Goal: Information Seeking & Learning: Understand process/instructions

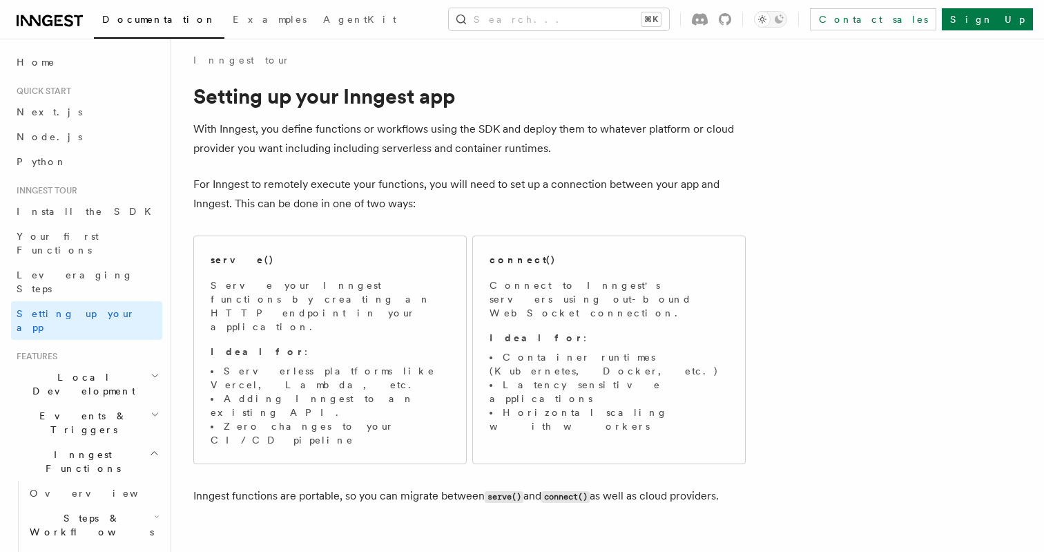
scroll to position [6170, 0]
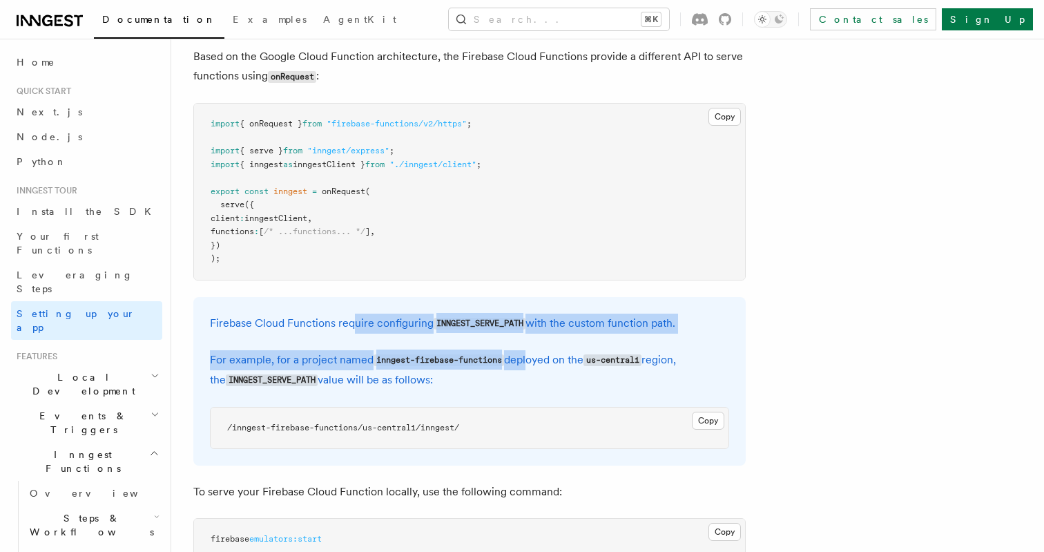
drag, startPoint x: 355, startPoint y: 242, endPoint x: 546, endPoint y: 288, distance: 196.2
click at [539, 297] on div "Firebase Cloud Functions require configuring INNGEST_SERVE_PATH with the custom…" at bounding box center [469, 381] width 553 height 169
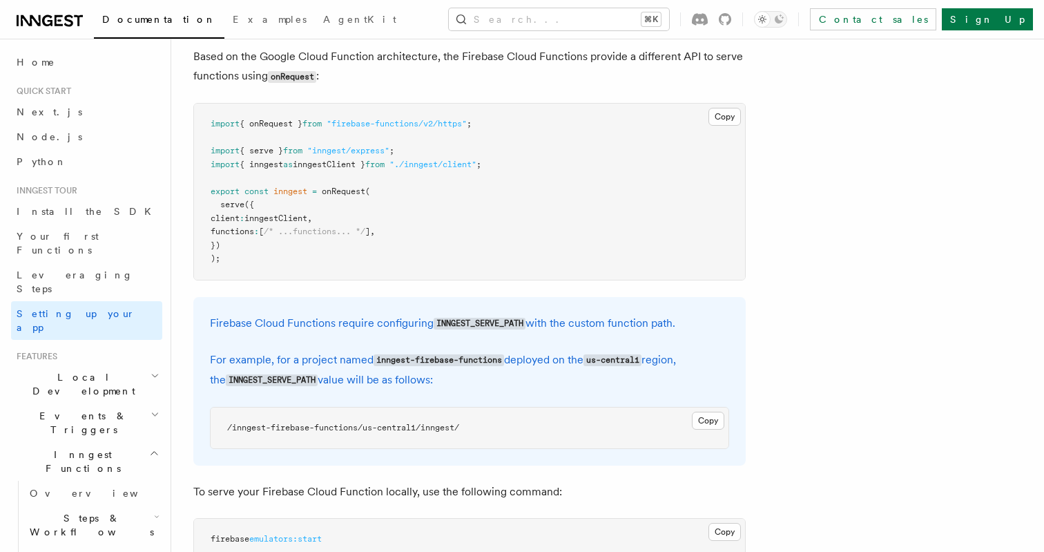
click at [546, 350] on p "For example, for a project named inngest-firebase-functions deployed on the us-…" at bounding box center [469, 370] width 519 height 40
click at [532, 20] on button "Search... ⌘K" at bounding box center [559, 19] width 220 height 22
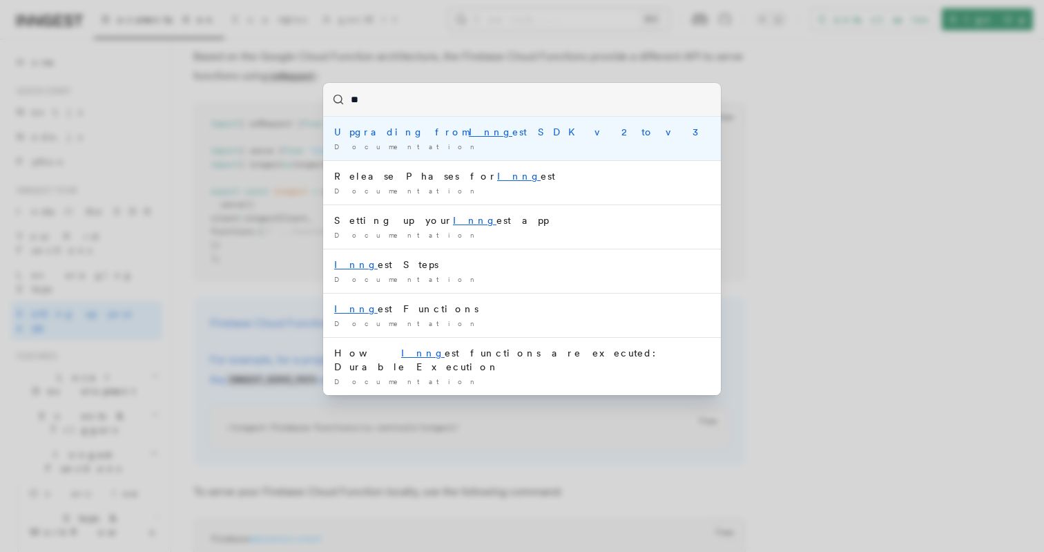
type input "*"
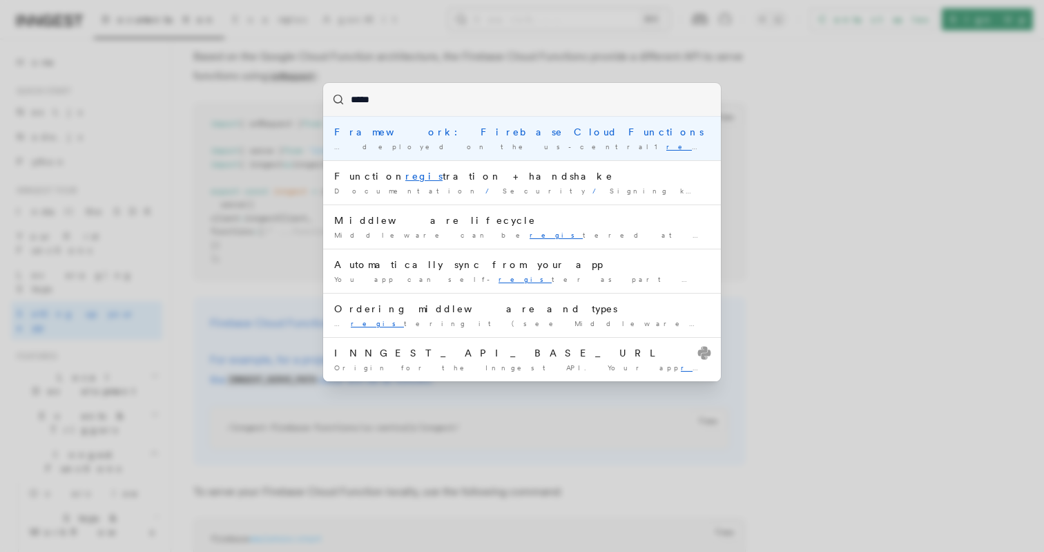
type input "******"
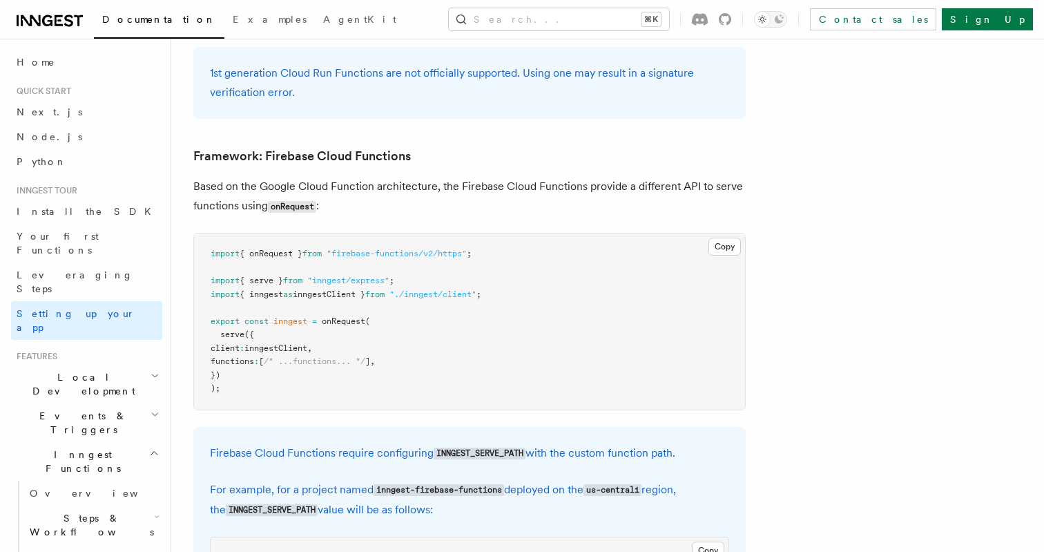
scroll to position [6036, 0]
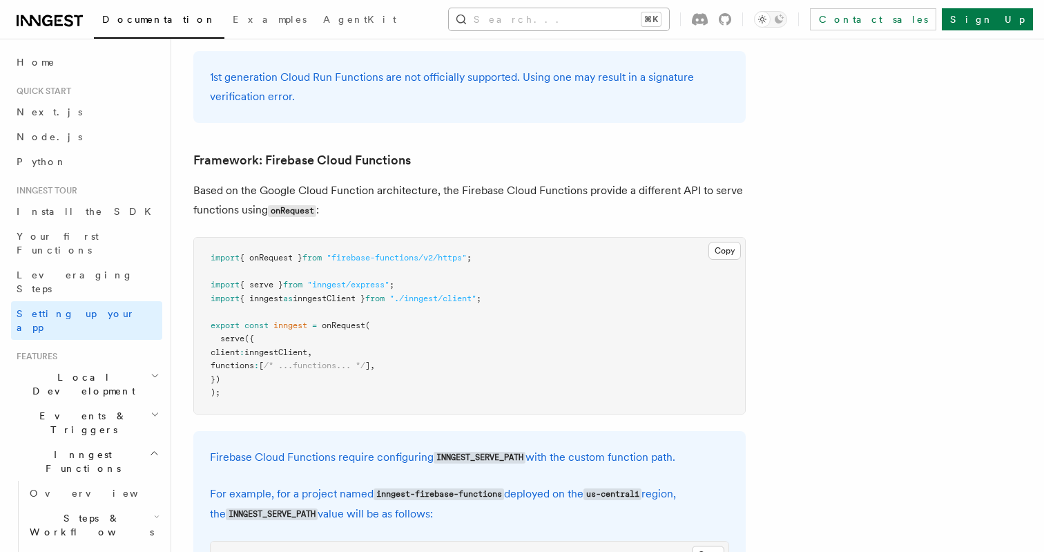
click at [548, 27] on button "Search... ⌘K" at bounding box center [559, 19] width 220 height 22
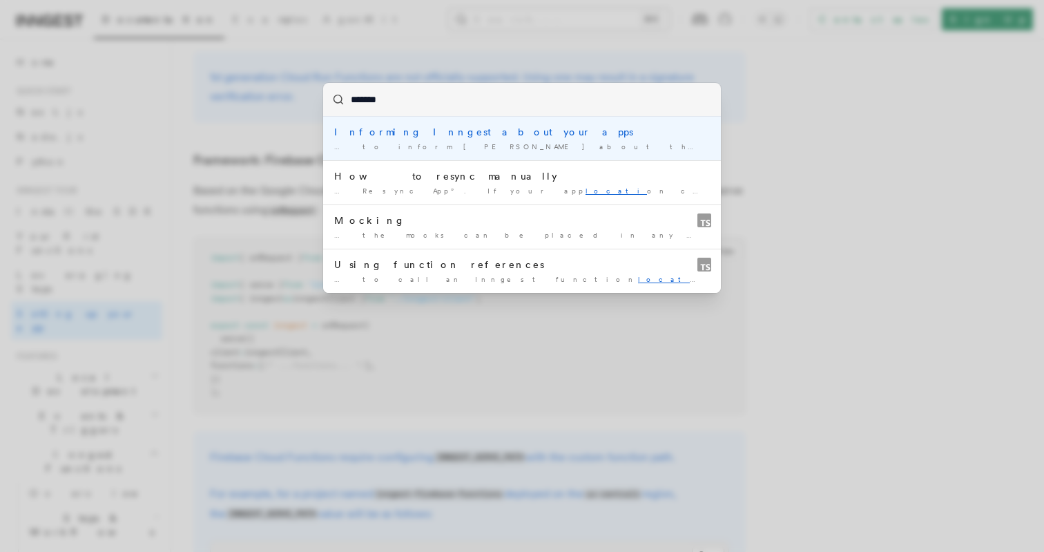
type input "********"
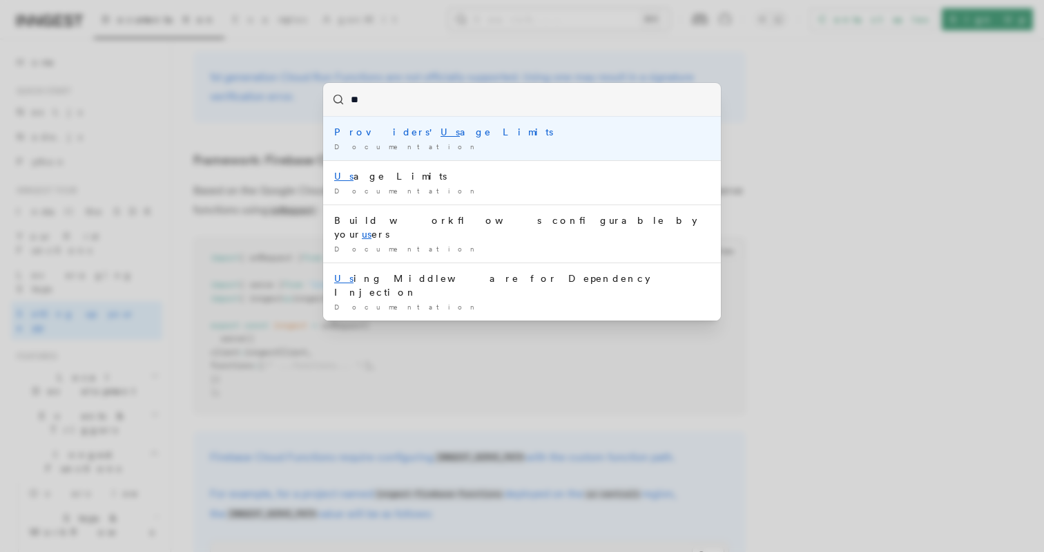
type input "*"
